Goal: Task Accomplishment & Management: Manage account settings

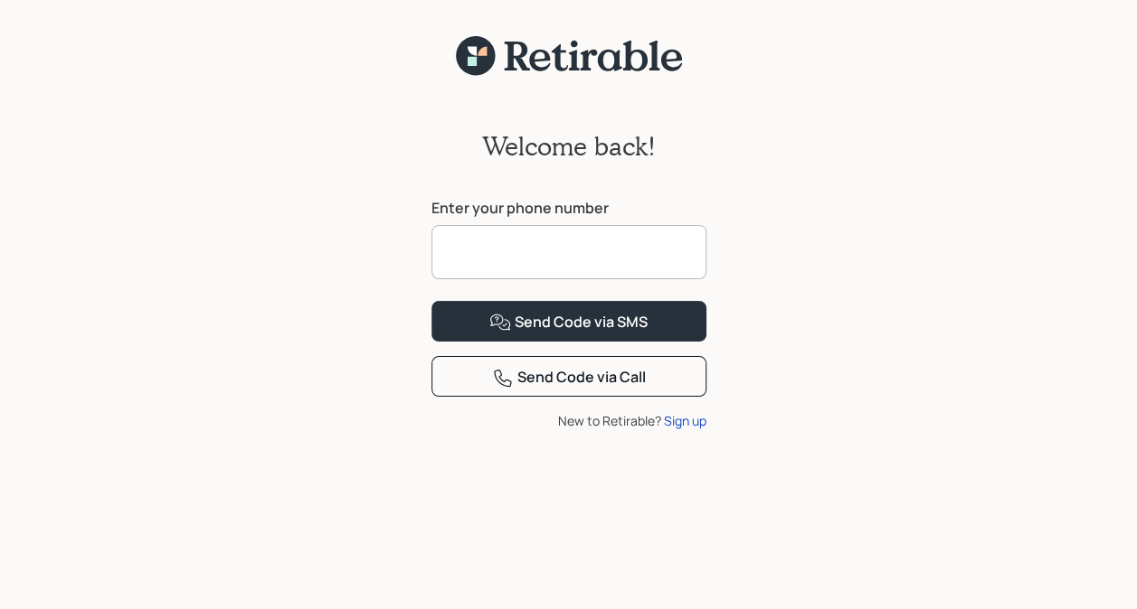
click at [558, 252] on input at bounding box center [568, 252] width 275 height 54
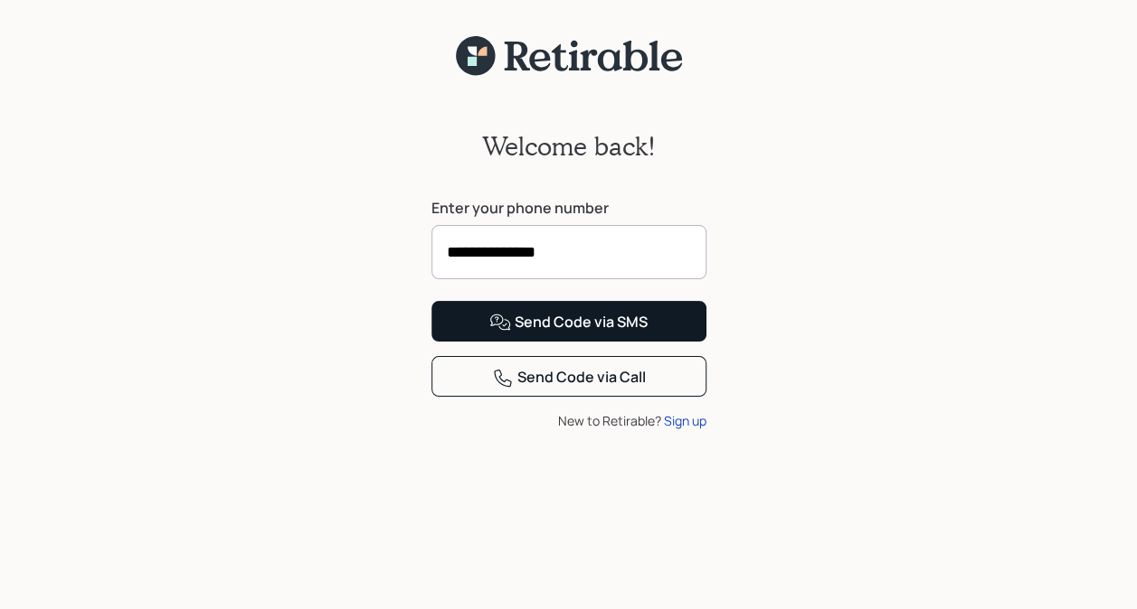
type input "**********"
click at [580, 334] on div "Send Code via SMS" at bounding box center [568, 323] width 158 height 22
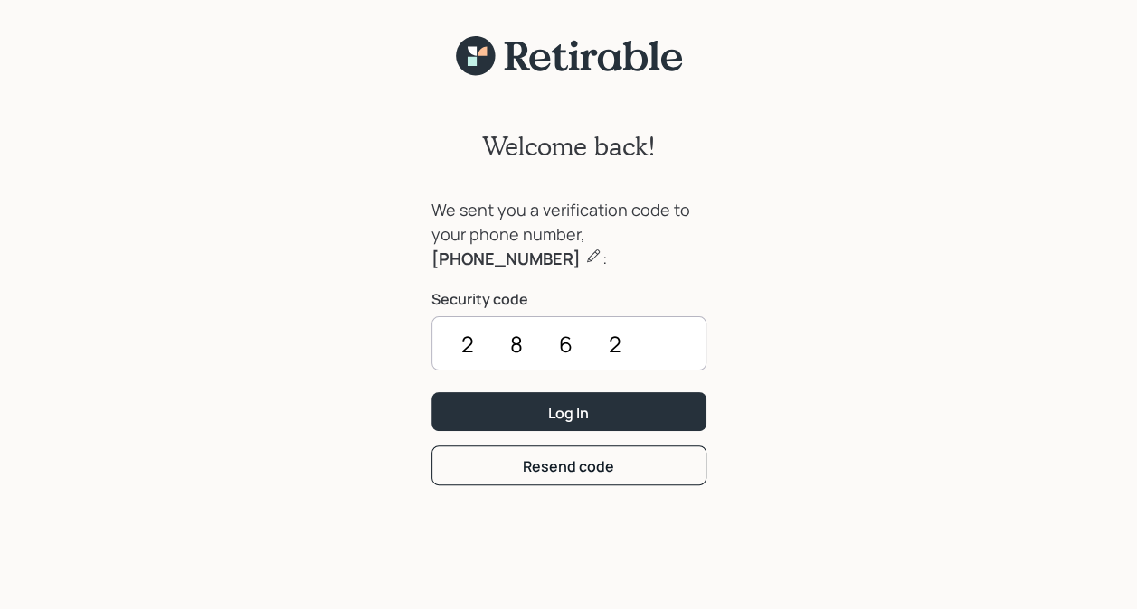
type input "2862"
click at [580, 403] on div "Log In" at bounding box center [568, 413] width 41 height 20
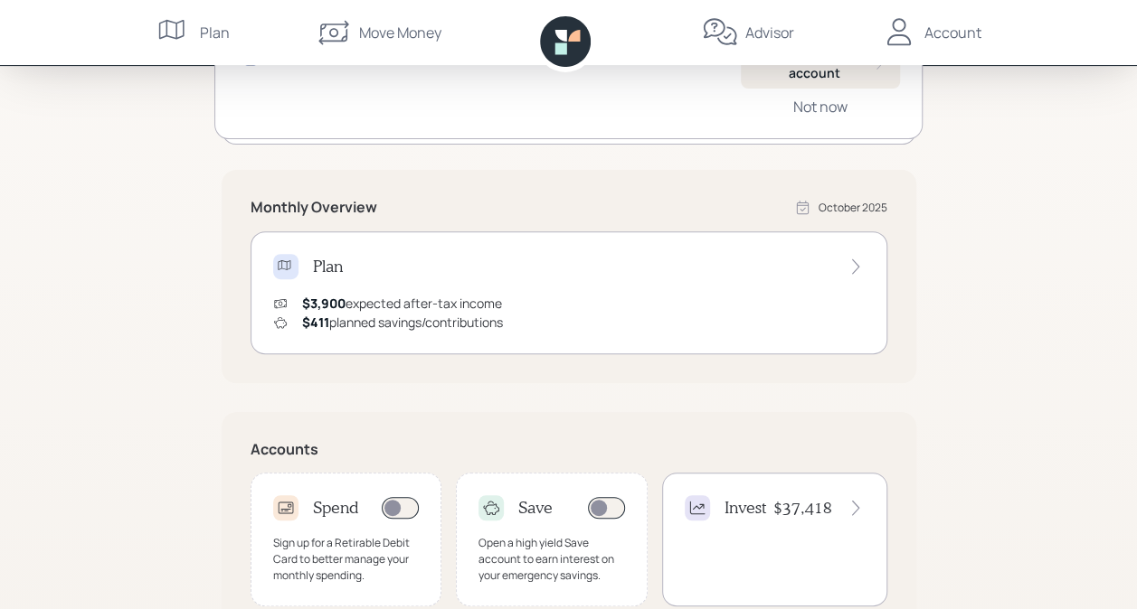
scroll to position [308, 0]
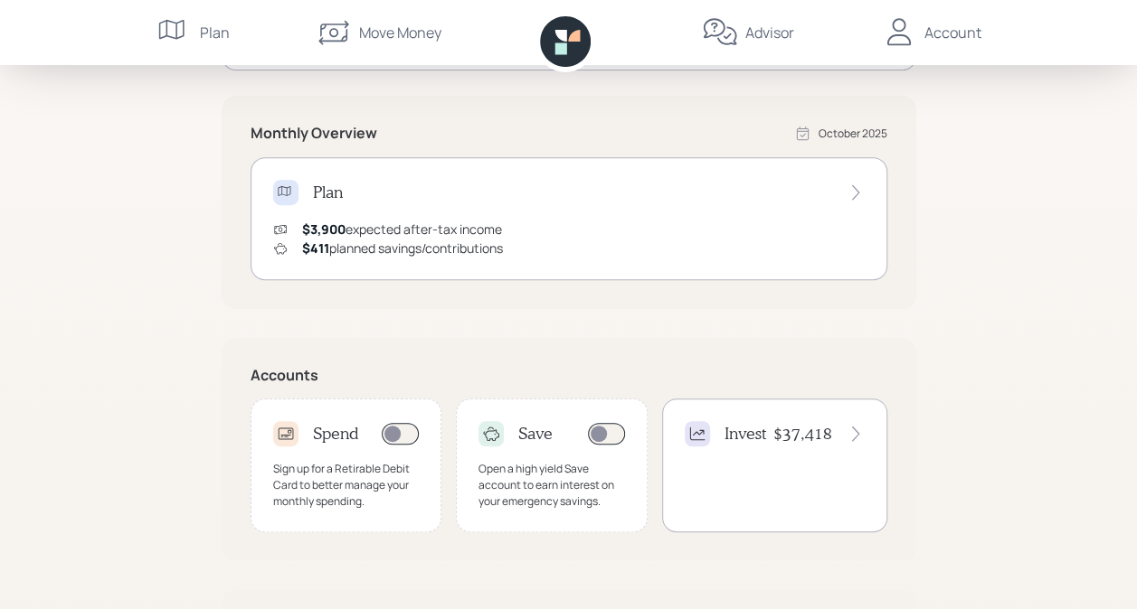
click at [854, 436] on icon at bounding box center [855, 434] width 18 height 18
